Goal: Transaction & Acquisition: Purchase product/service

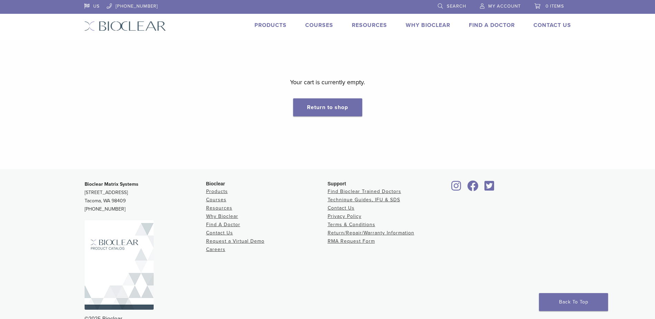
click at [506, 8] on span "My Account" at bounding box center [504, 6] width 32 height 6
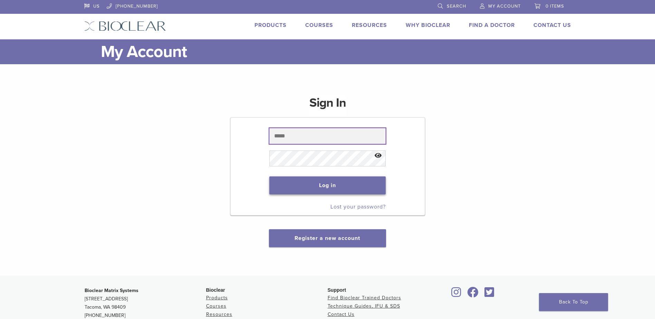
type input "**********"
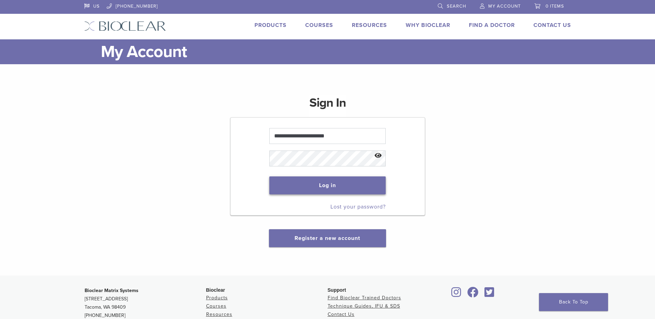
click at [335, 190] on button "Log in" at bounding box center [327, 186] width 116 height 18
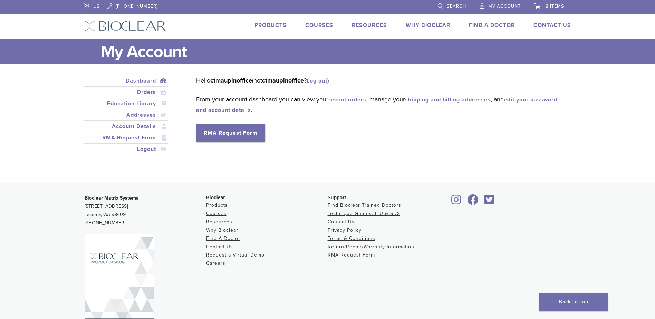
click at [561, 7] on span "8 items" at bounding box center [555, 6] width 19 height 6
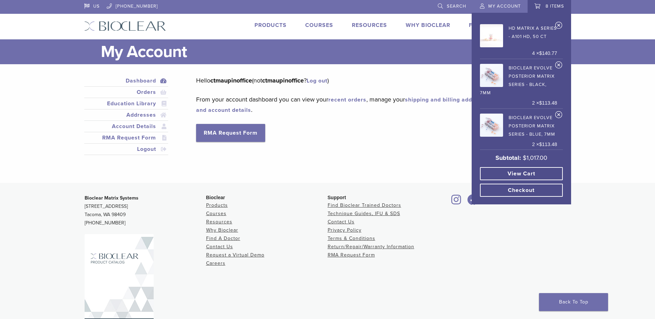
click at [533, 173] on link "View cart" at bounding box center [521, 173] width 83 height 13
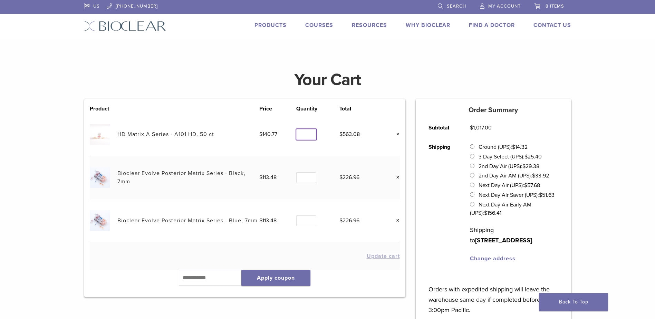
click at [311, 136] on input "*" at bounding box center [306, 134] width 20 height 11
type input "*"
click at [311, 136] on input "*" at bounding box center [306, 134] width 20 height 11
click at [310, 121] on td "Quantity Quantity *" at bounding box center [317, 134] width 43 height 43
click at [377, 254] on button "Update cart" at bounding box center [383, 257] width 33 height 6
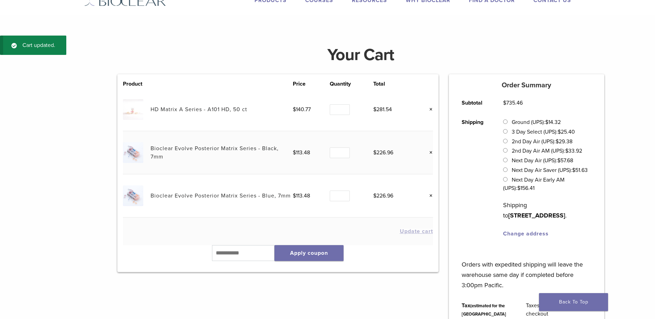
scroll to position [26, 0]
